Goal: Information Seeking & Learning: Understand process/instructions

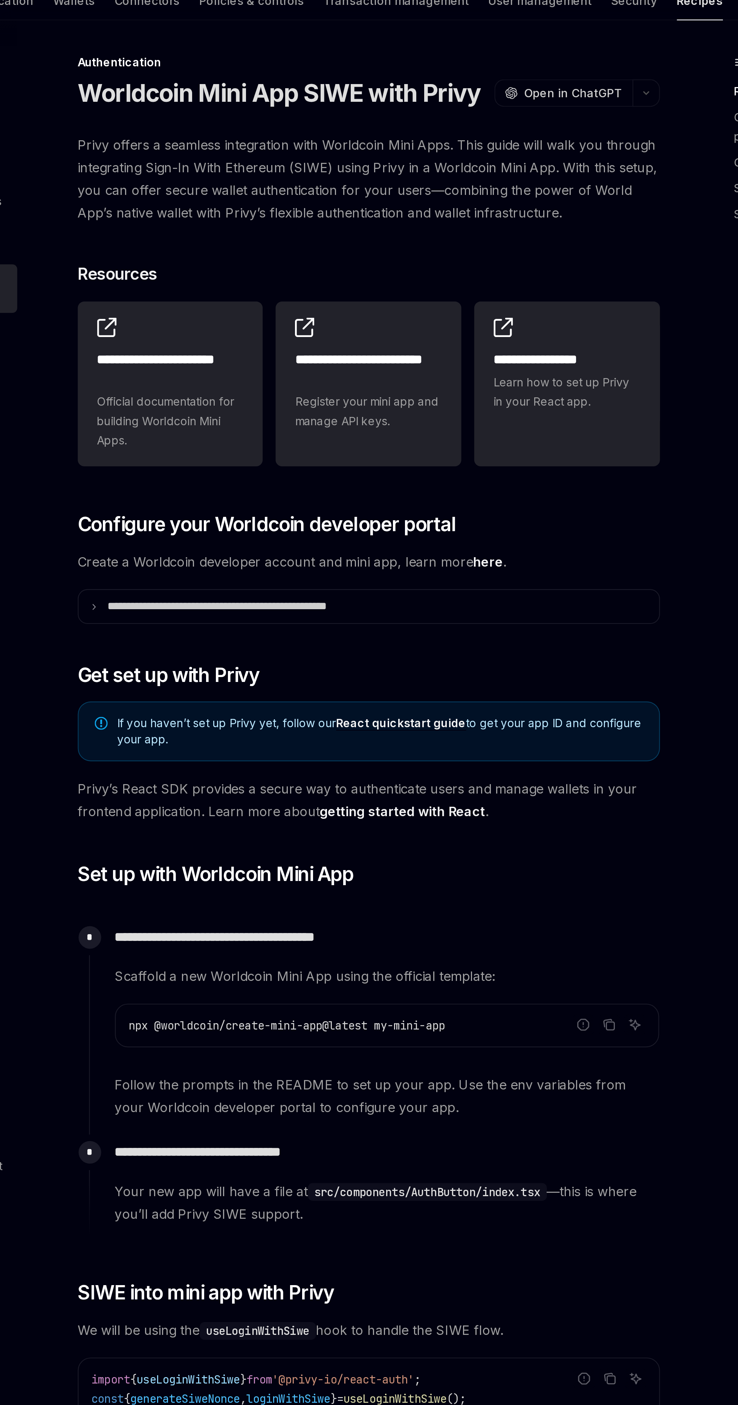
scroll to position [86, 0]
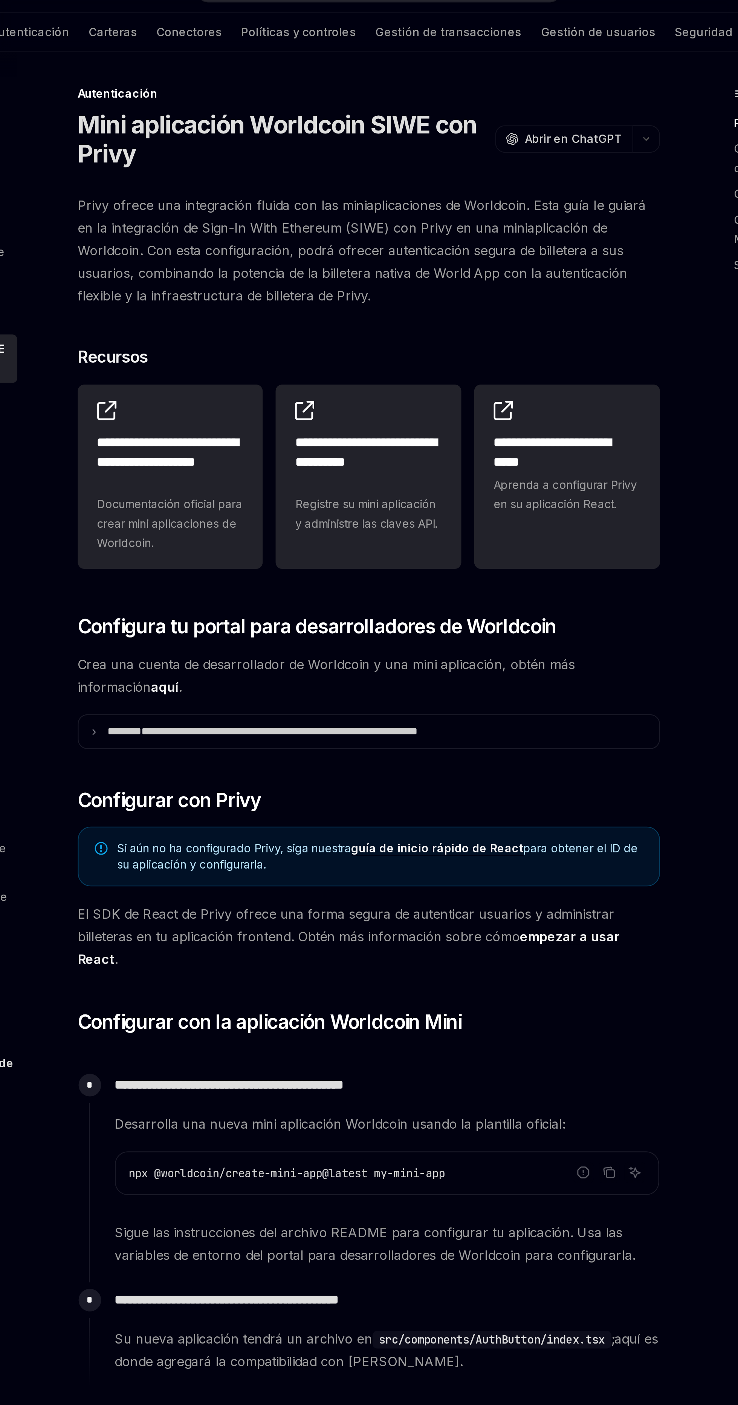
click at [371, 220] on h2 "**********" at bounding box center [364, 233] width 69 height 27
